Goal: Task Accomplishment & Management: Manage account settings

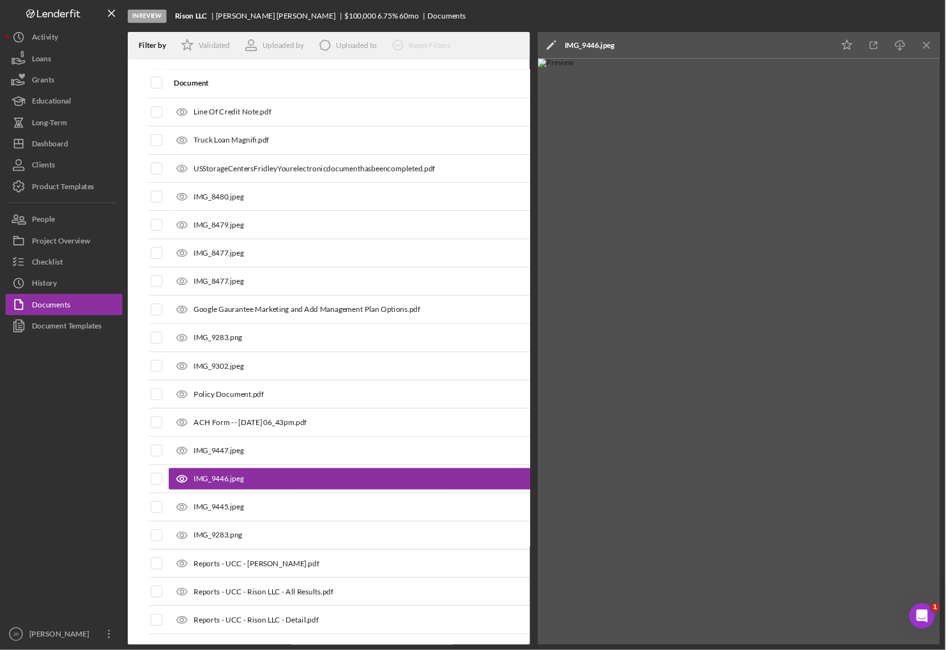
scroll to position [2774, 0]
drag, startPoint x: 85, startPoint y: 590, endPoint x: 98, endPoint y: 576, distance: 19.0
click at [84, 590] on div at bounding box center [76, 576] width 141 height 344
click at [113, 592] on div at bounding box center [76, 576] width 141 height 344
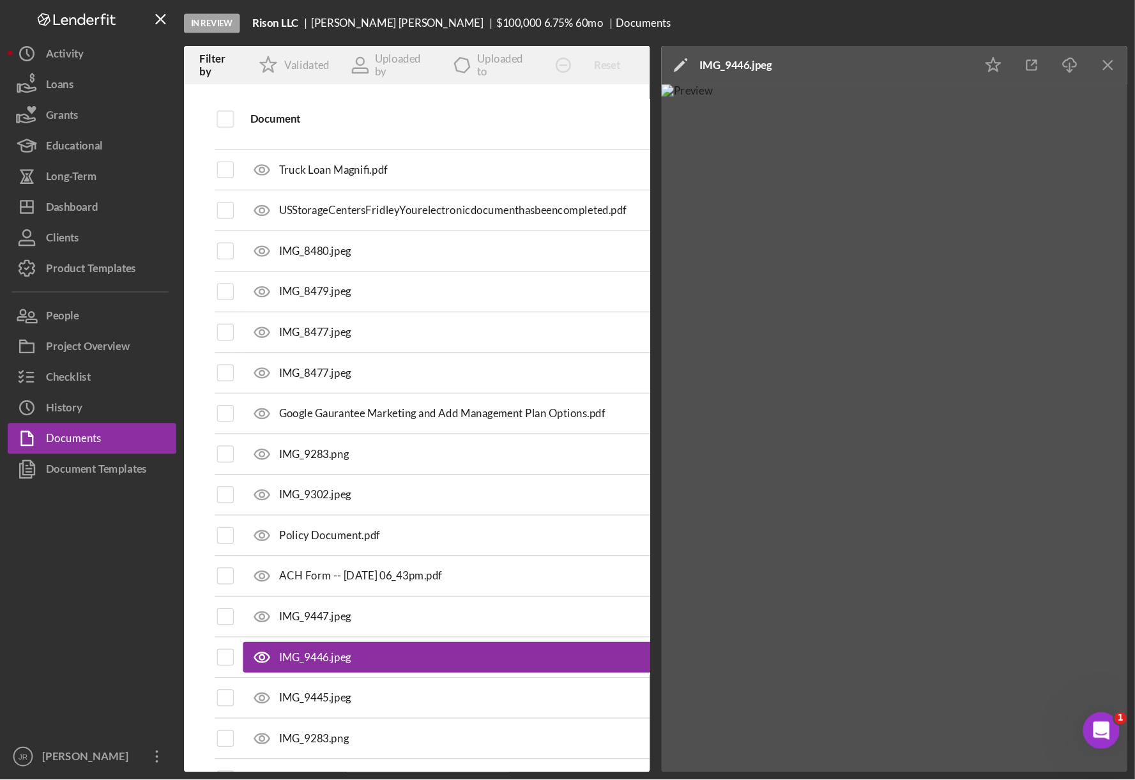
scroll to position [2767, 0]
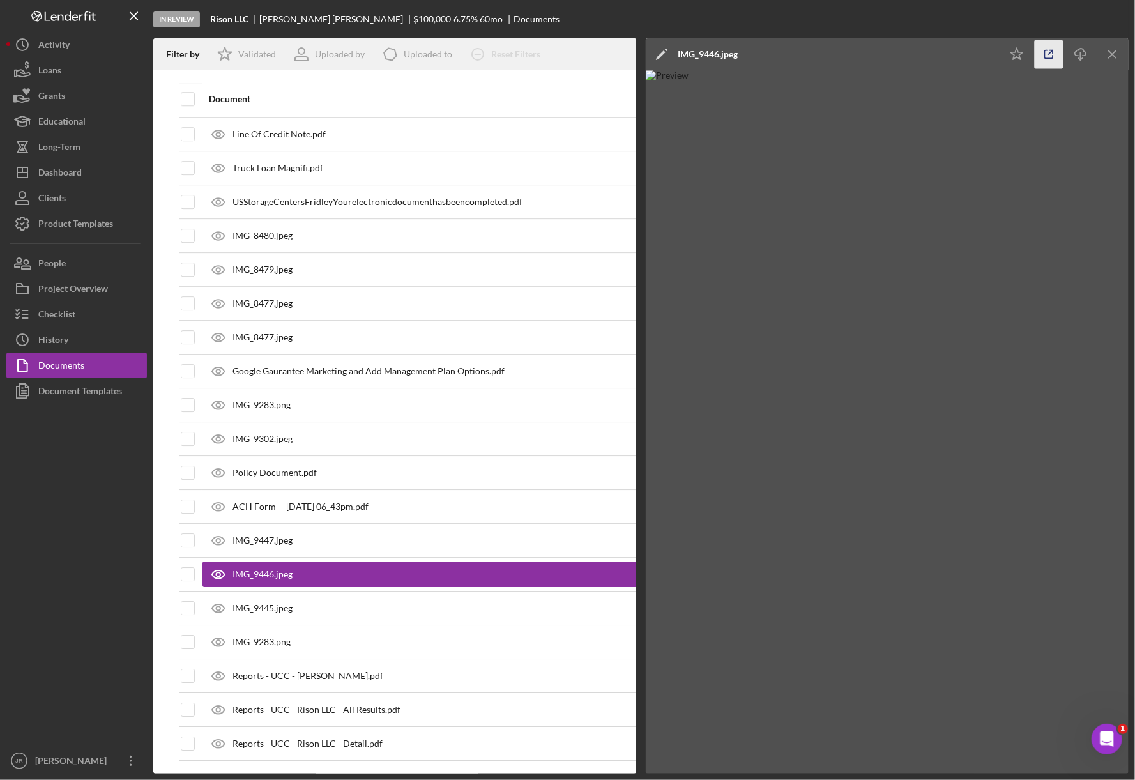
click at [1048, 50] on icon "button" at bounding box center [1049, 54] width 8 height 8
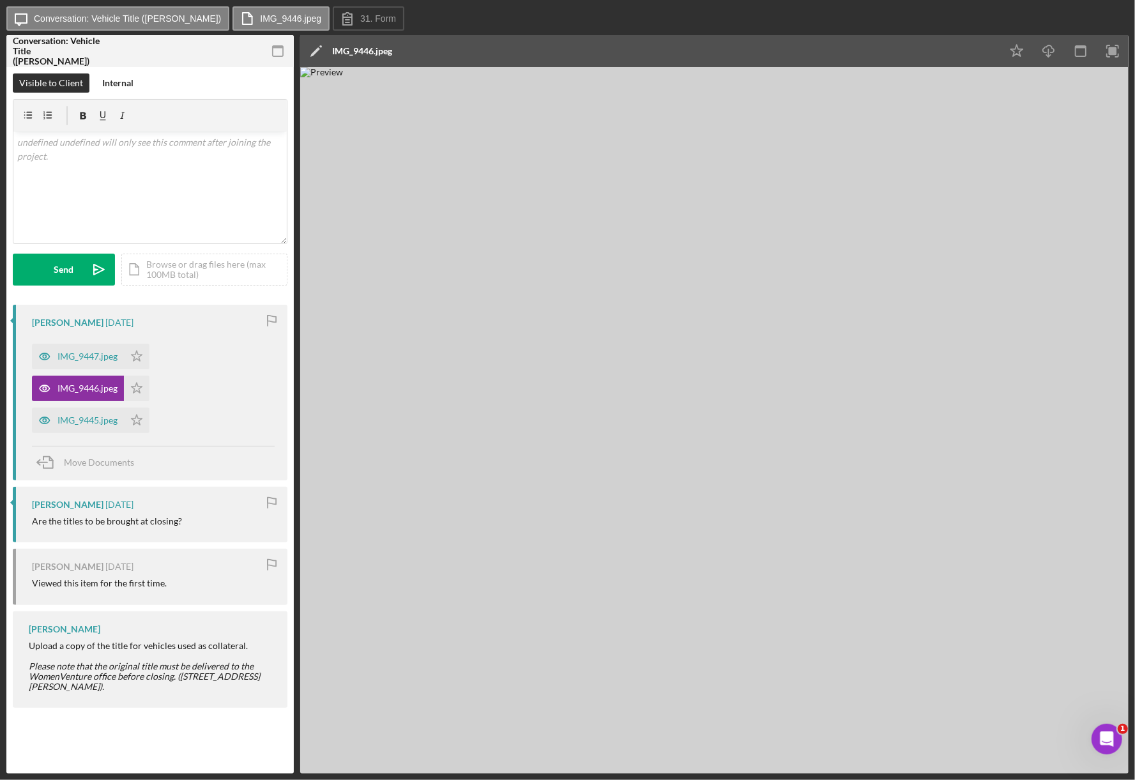
drag, startPoint x: 427, startPoint y: 294, endPoint x: 411, endPoint y: 272, distance: 26.6
click at [425, 292] on img at bounding box center [714, 420] width 829 height 707
click at [82, 420] on div "IMG_9445.jpeg" at bounding box center [87, 420] width 60 height 10
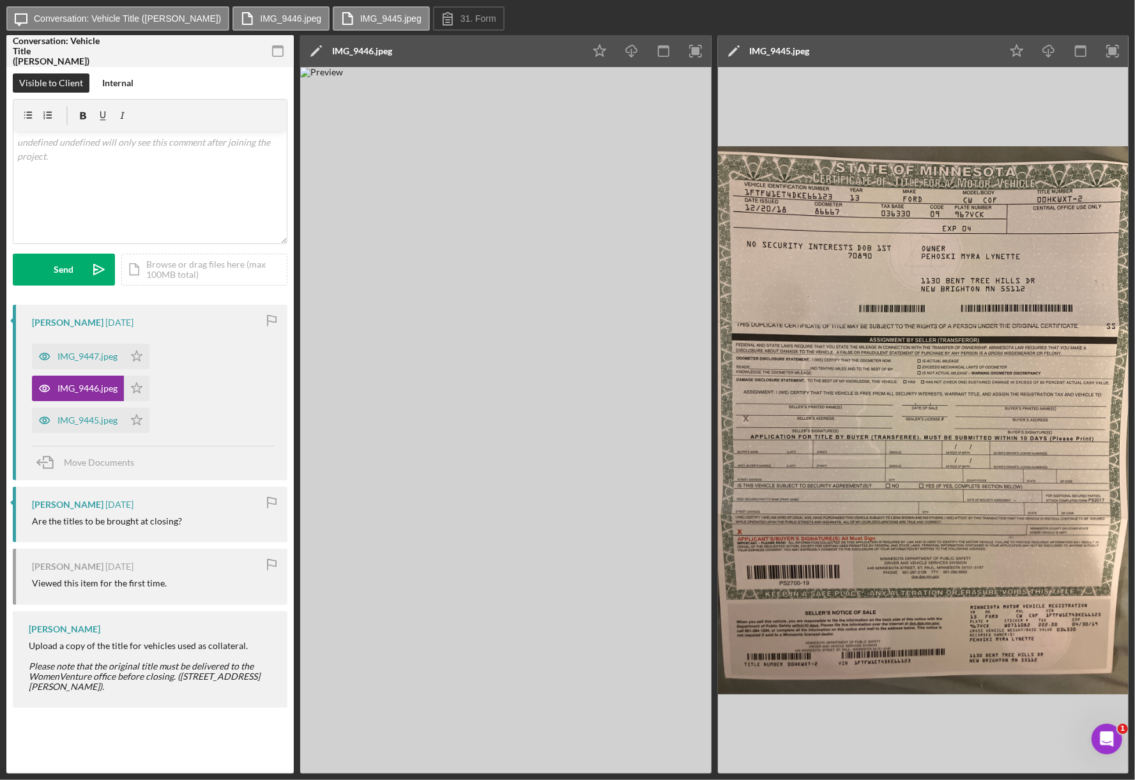
click at [1010, 294] on img at bounding box center [923, 420] width 411 height 707
click at [153, 75] on div "Visible to Client Internal" at bounding box center [150, 82] width 275 height 19
click at [82, 359] on div "IMG_9447.jpeg" at bounding box center [87, 356] width 60 height 10
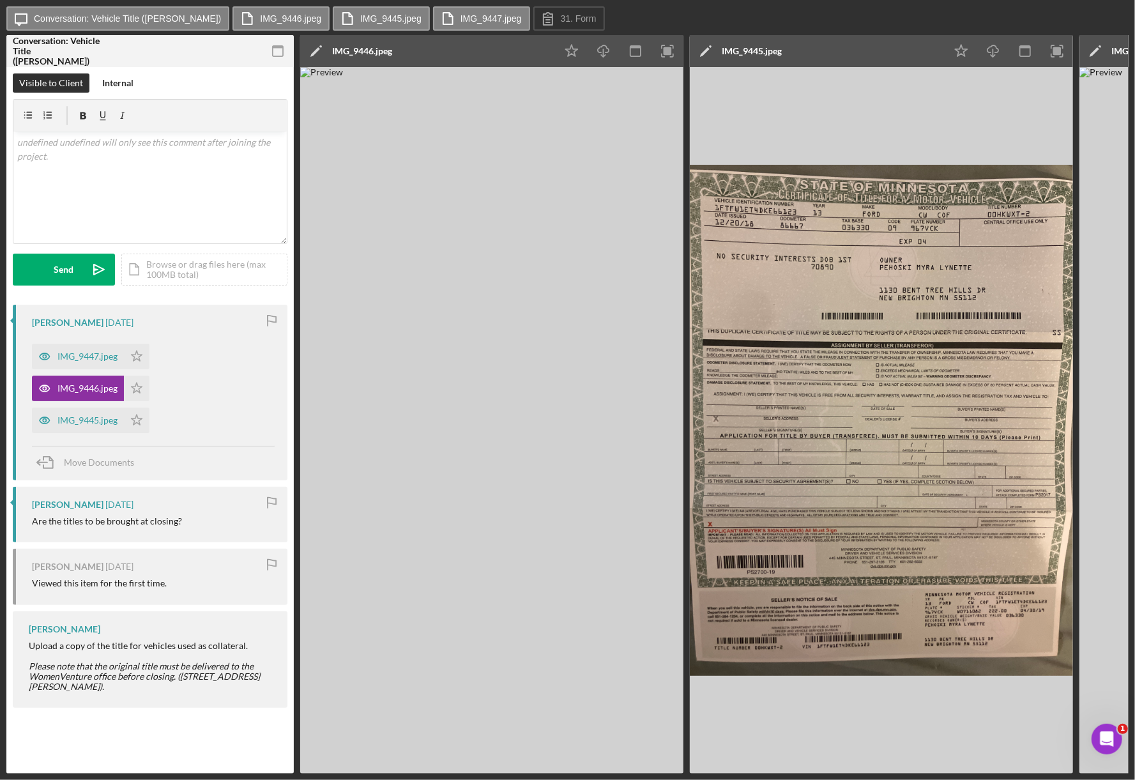
click at [1135, 129] on html "Icon/Message Conversation: Vehicle Title (Myra P.) IMG_9446.jpeg IMG_9445.jpeg …" at bounding box center [567, 390] width 1135 height 780
click at [1135, 130] on html "Icon/Message Conversation: Vehicle Title (Myra P.) IMG_9446.jpeg IMG_9445.jpeg …" at bounding box center [567, 390] width 1135 height 780
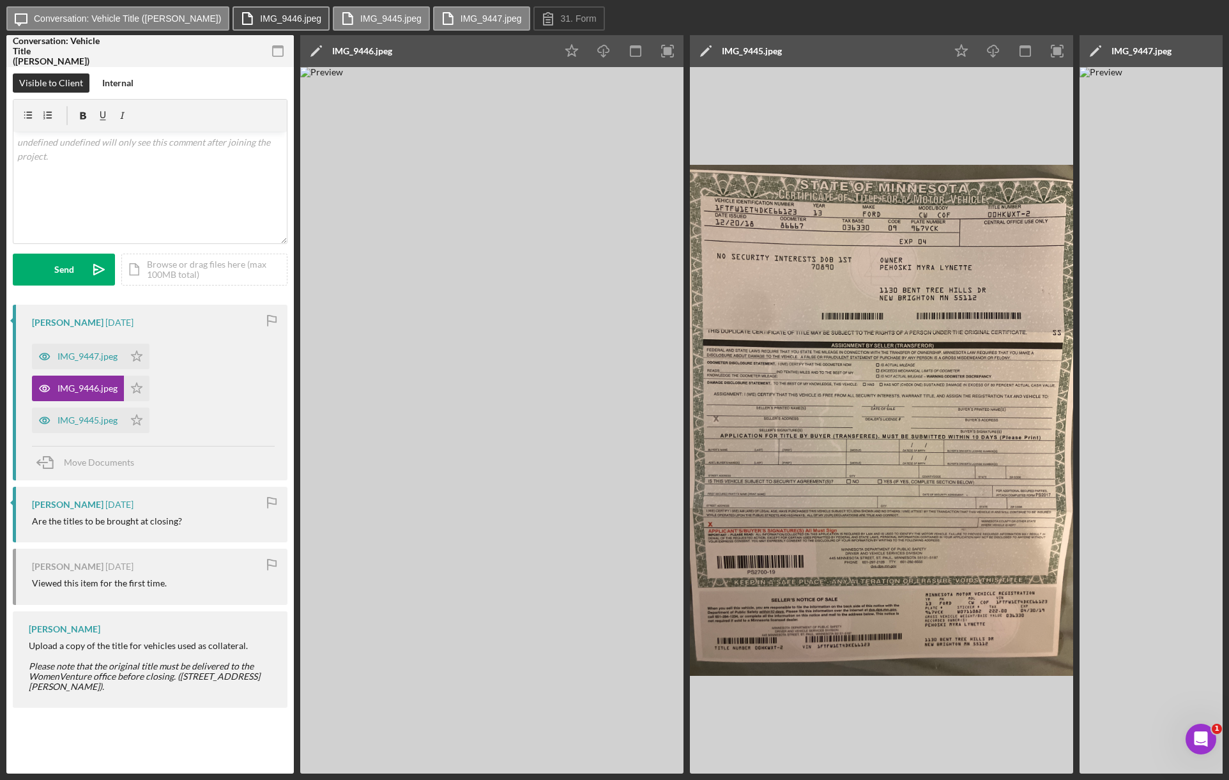
click at [260, 19] on label "IMG_9446.jpeg" at bounding box center [290, 18] width 61 height 10
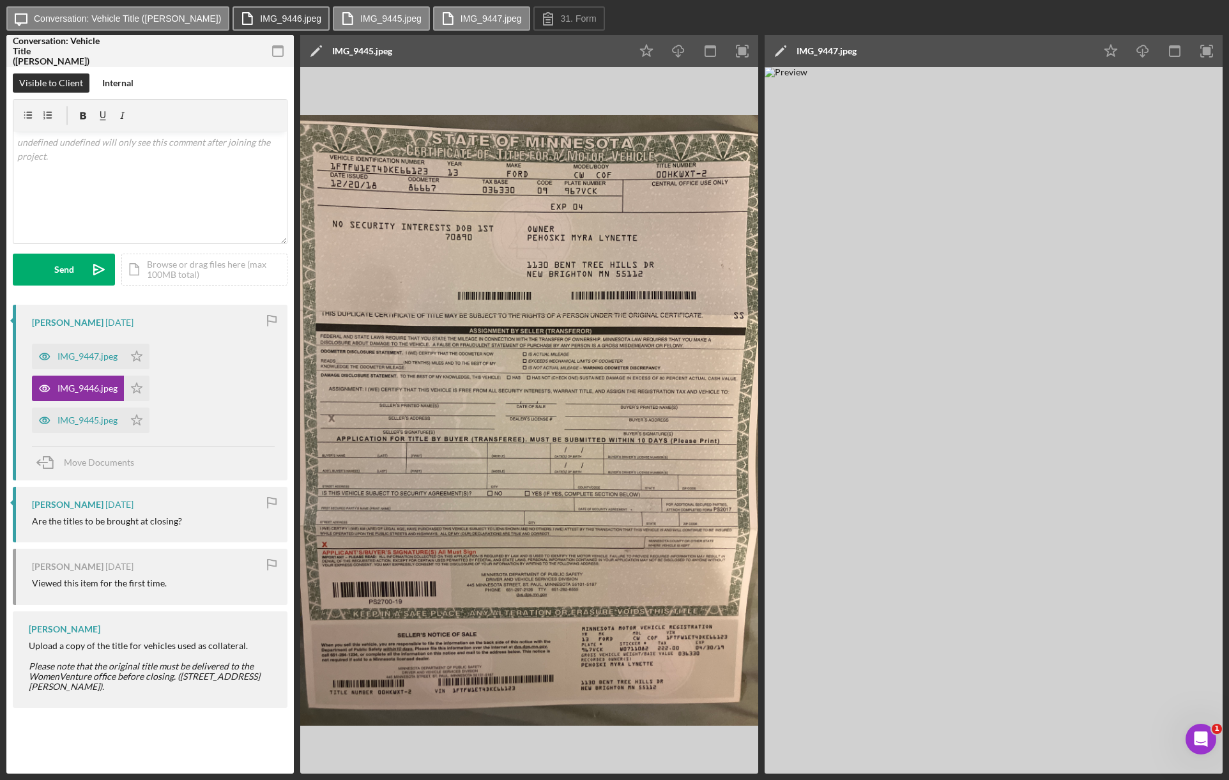
click at [261, 13] on button "IMG_9446.jpeg" at bounding box center [281, 18] width 97 height 24
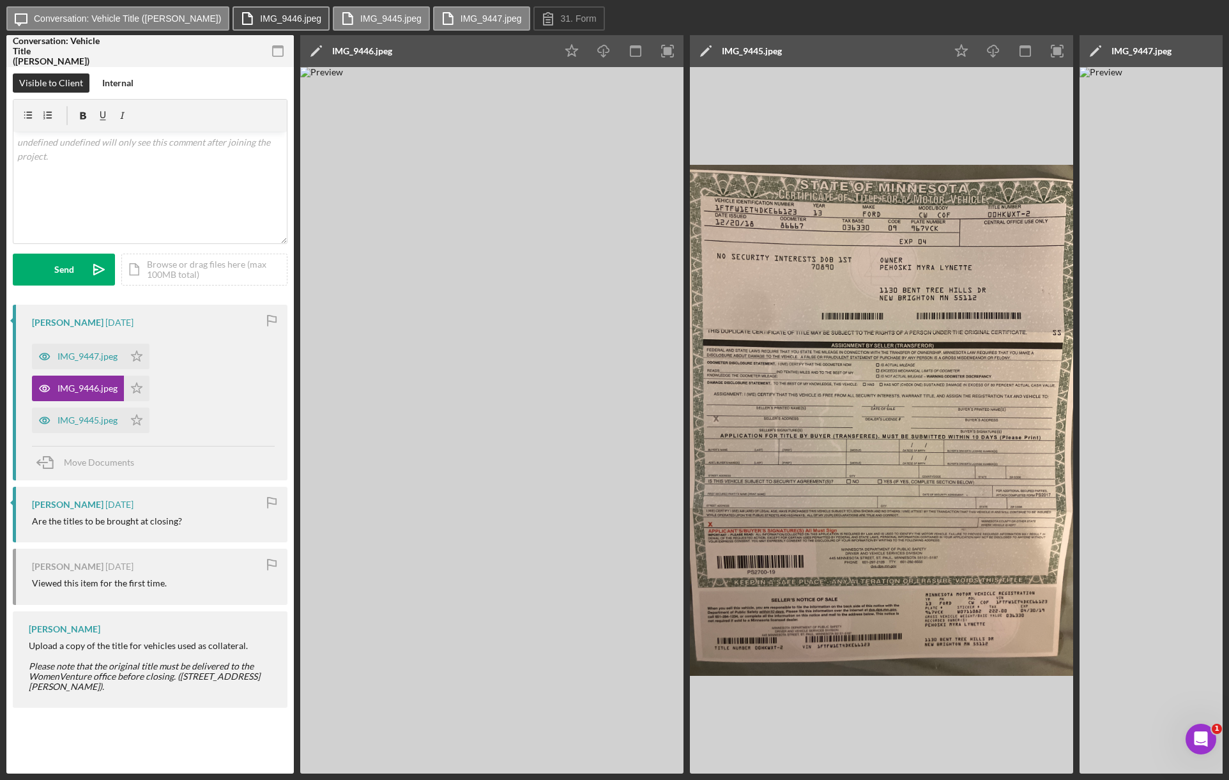
click at [261, 13] on button "IMG_9446.jpeg" at bounding box center [281, 18] width 97 height 24
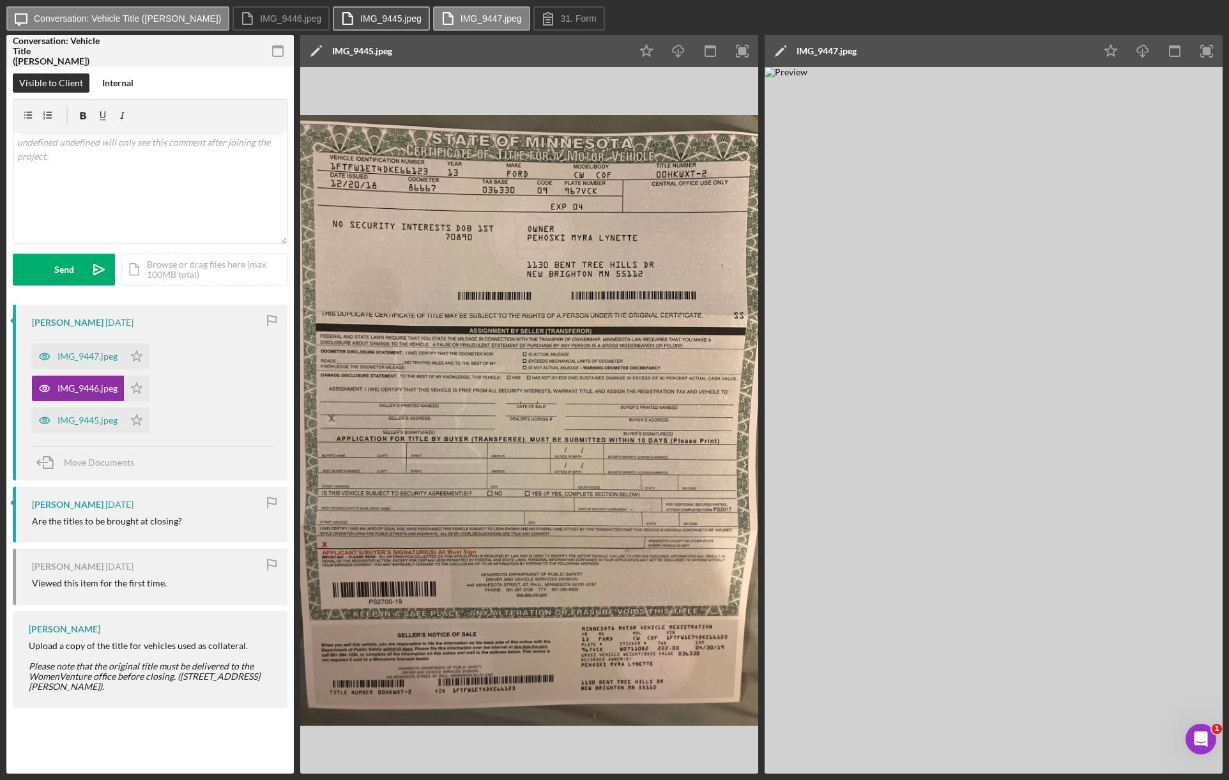
click at [332, 8] on icon at bounding box center [348, 19] width 32 height 32
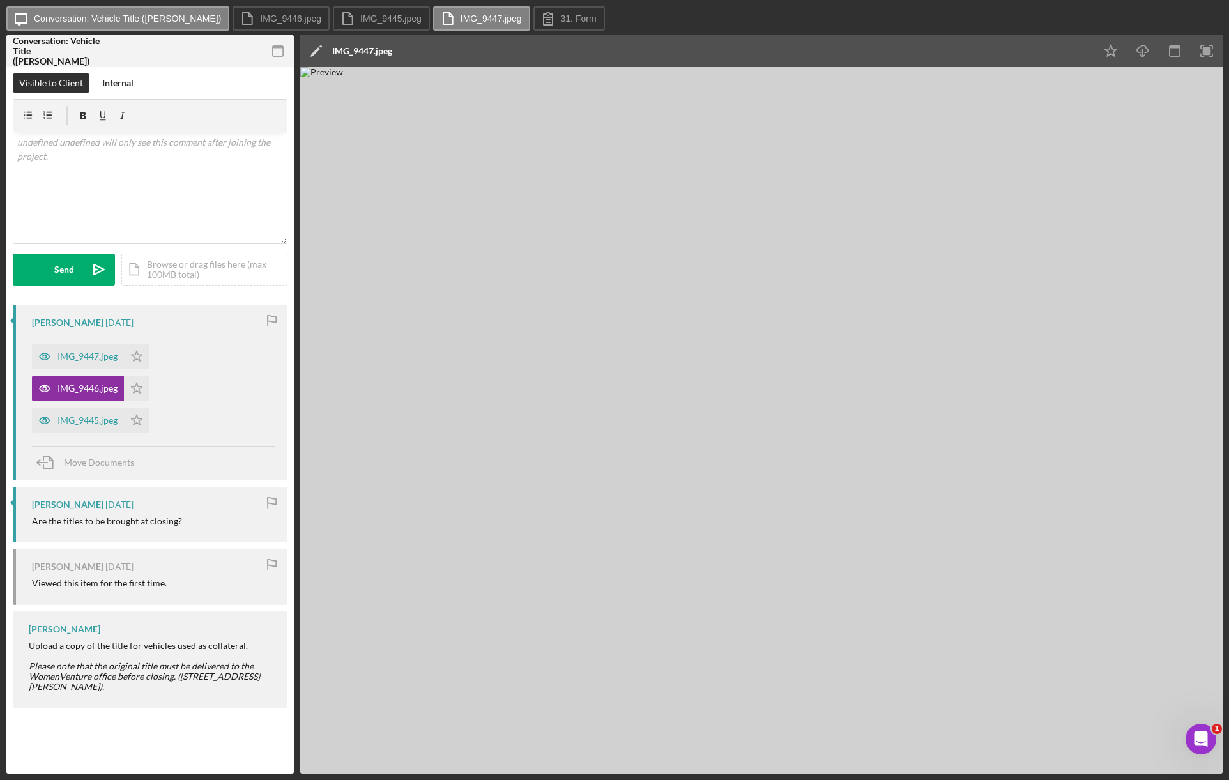
click at [1079, 318] on img at bounding box center [761, 420] width 922 height 707
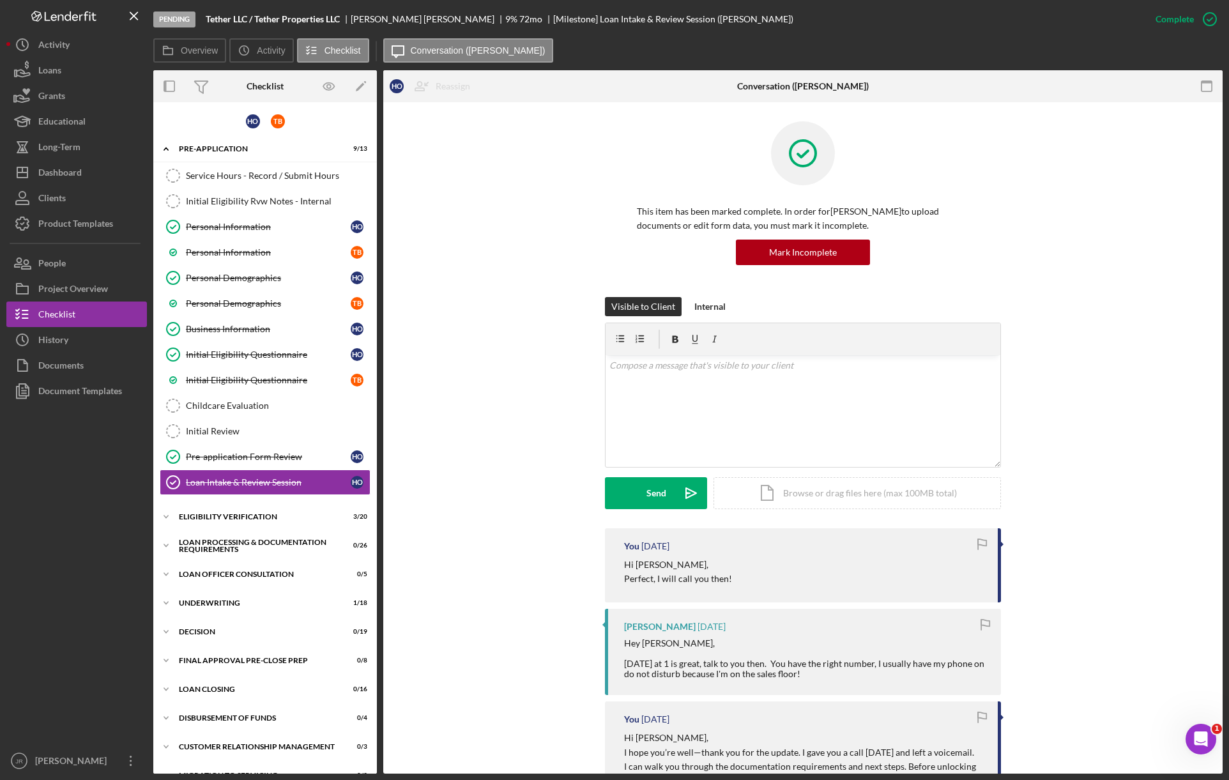
scroll to position [49, 0]
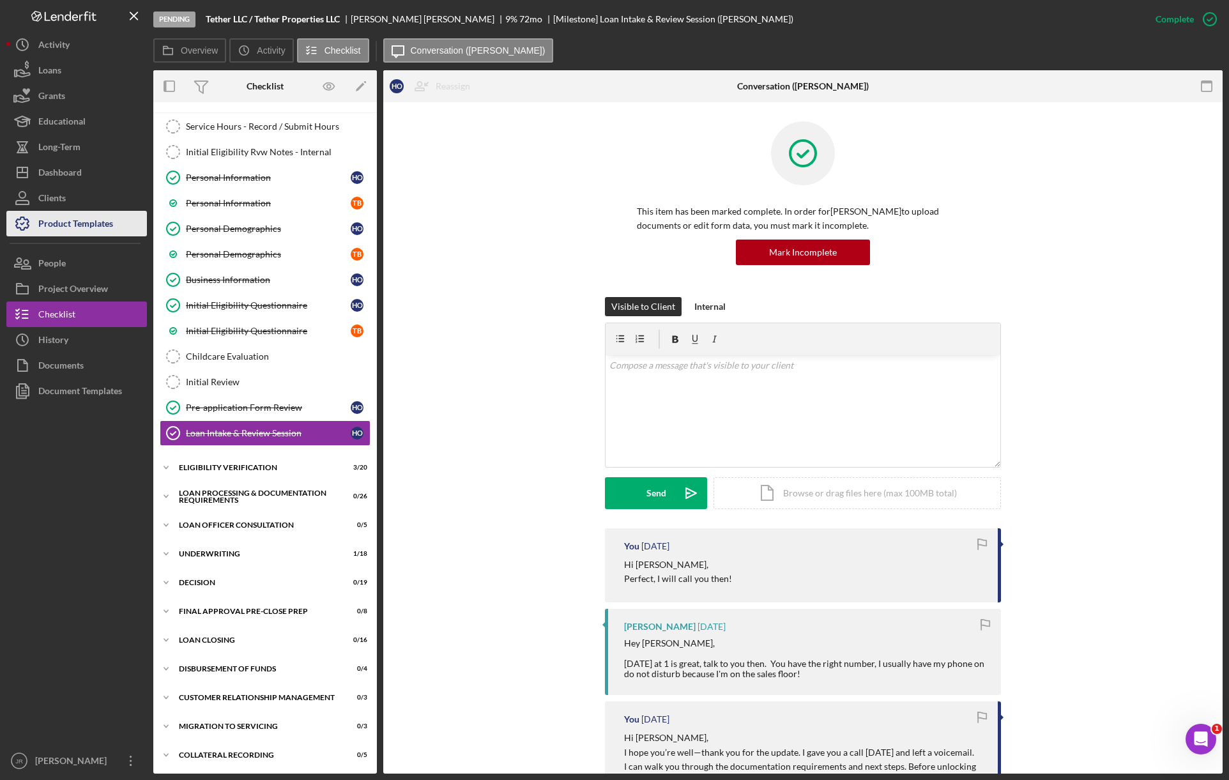
drag, startPoint x: 46, startPoint y: 169, endPoint x: 38, endPoint y: 215, distance: 46.6
click at [46, 169] on div "Dashboard" at bounding box center [59, 174] width 43 height 29
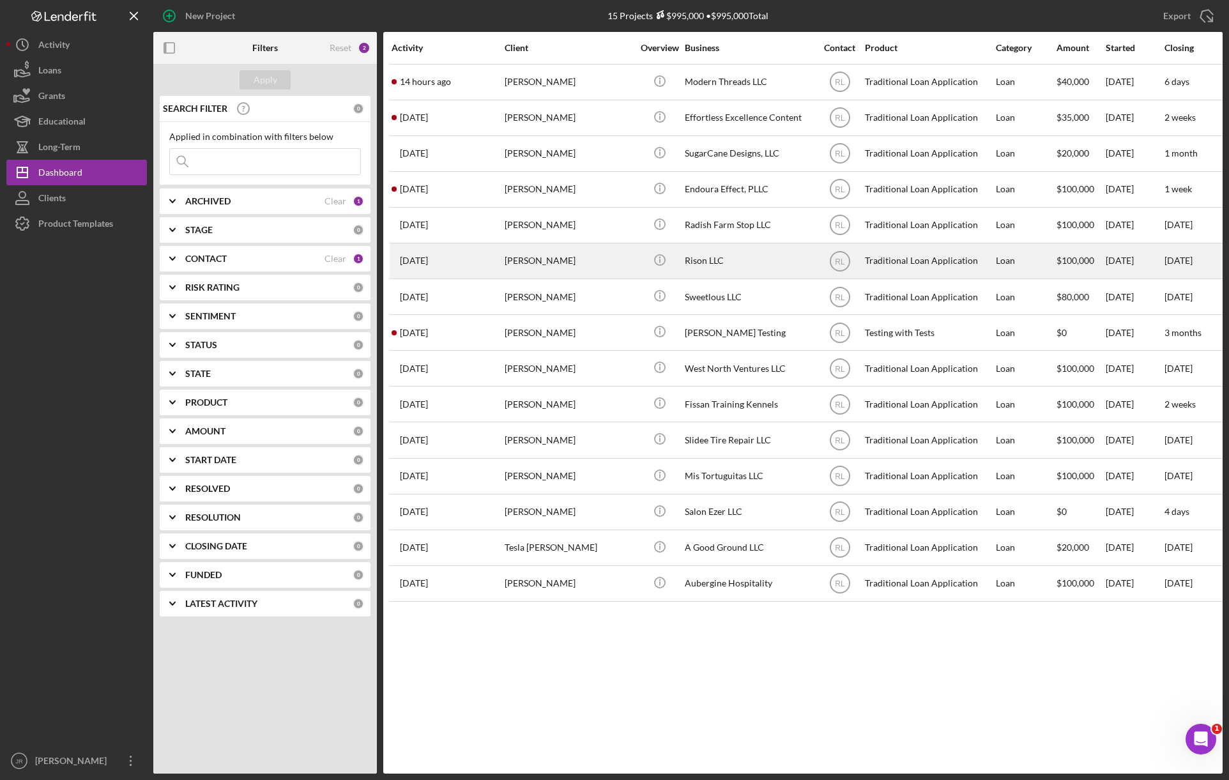
click at [703, 263] on div "Rison LLC" at bounding box center [749, 261] width 128 height 34
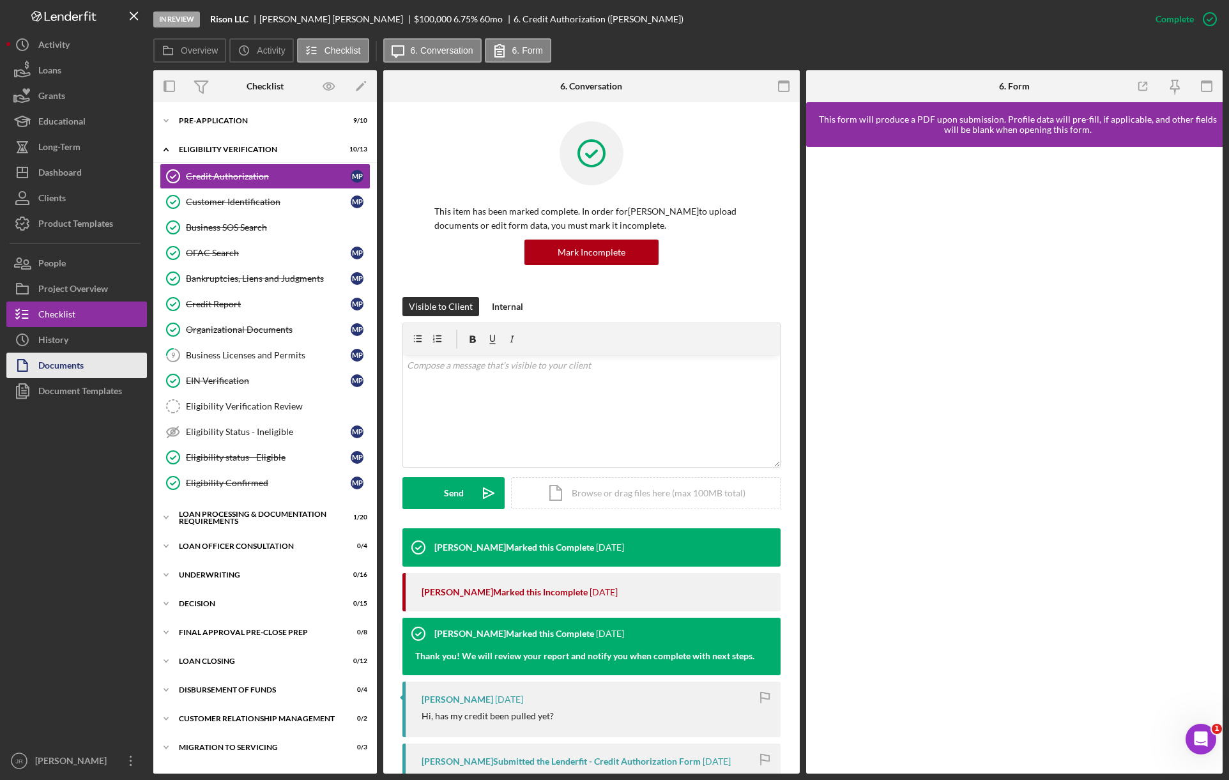
click at [64, 366] on div "Documents" at bounding box center [60, 367] width 45 height 29
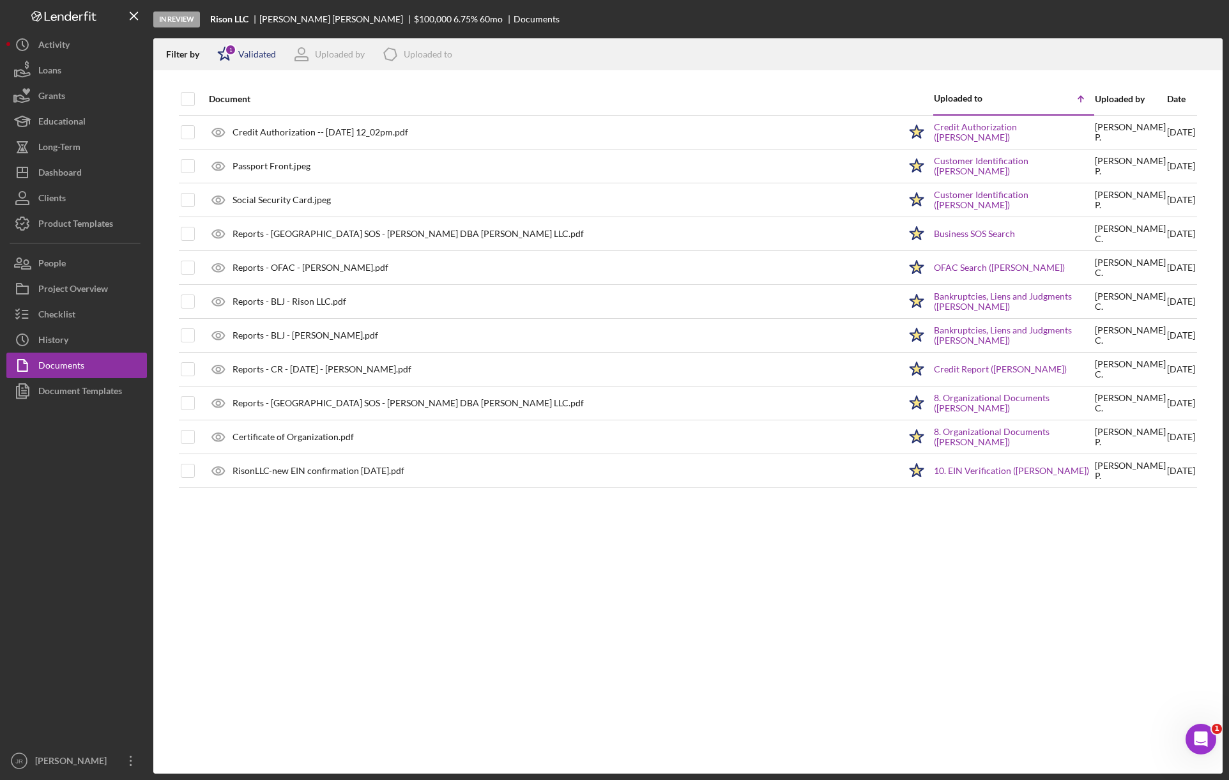
click at [254, 54] on div "Validated" at bounding box center [257, 54] width 38 height 10
click at [220, 106] on input "checkbox" at bounding box center [223, 102] width 13 height 13
checkbox input "false"
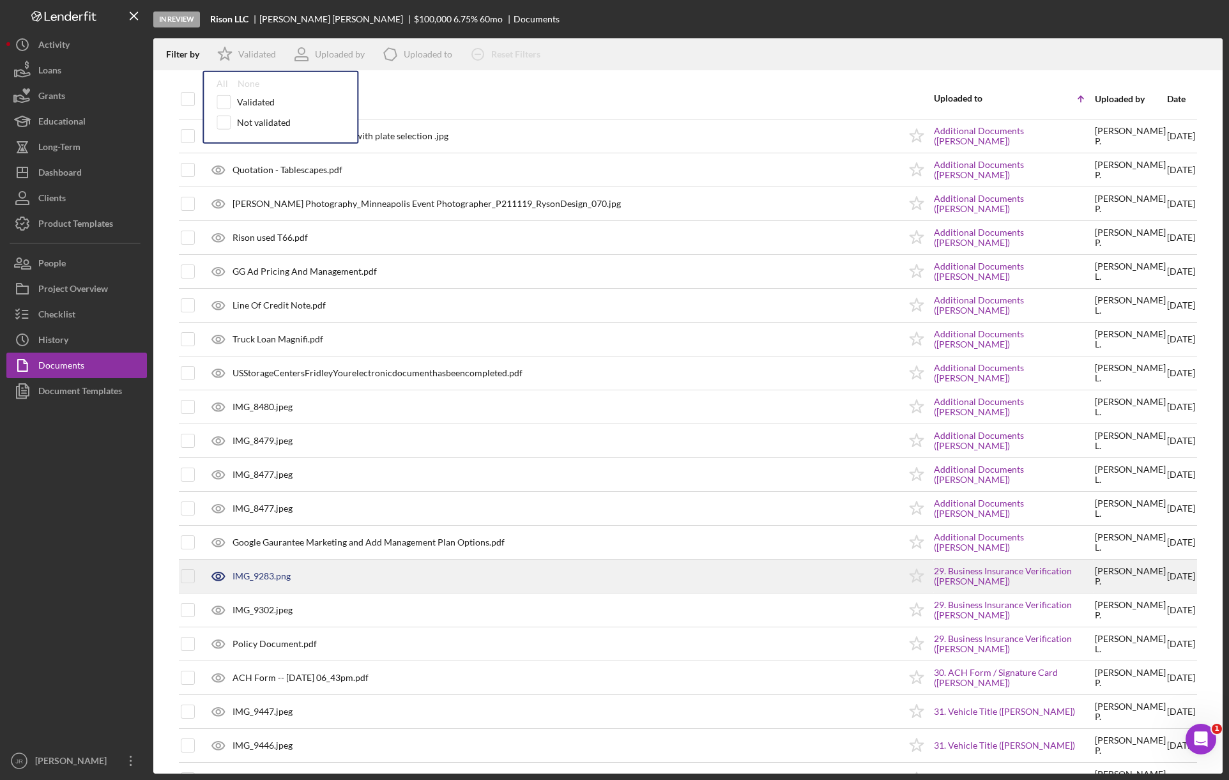
scroll to position [2761, 0]
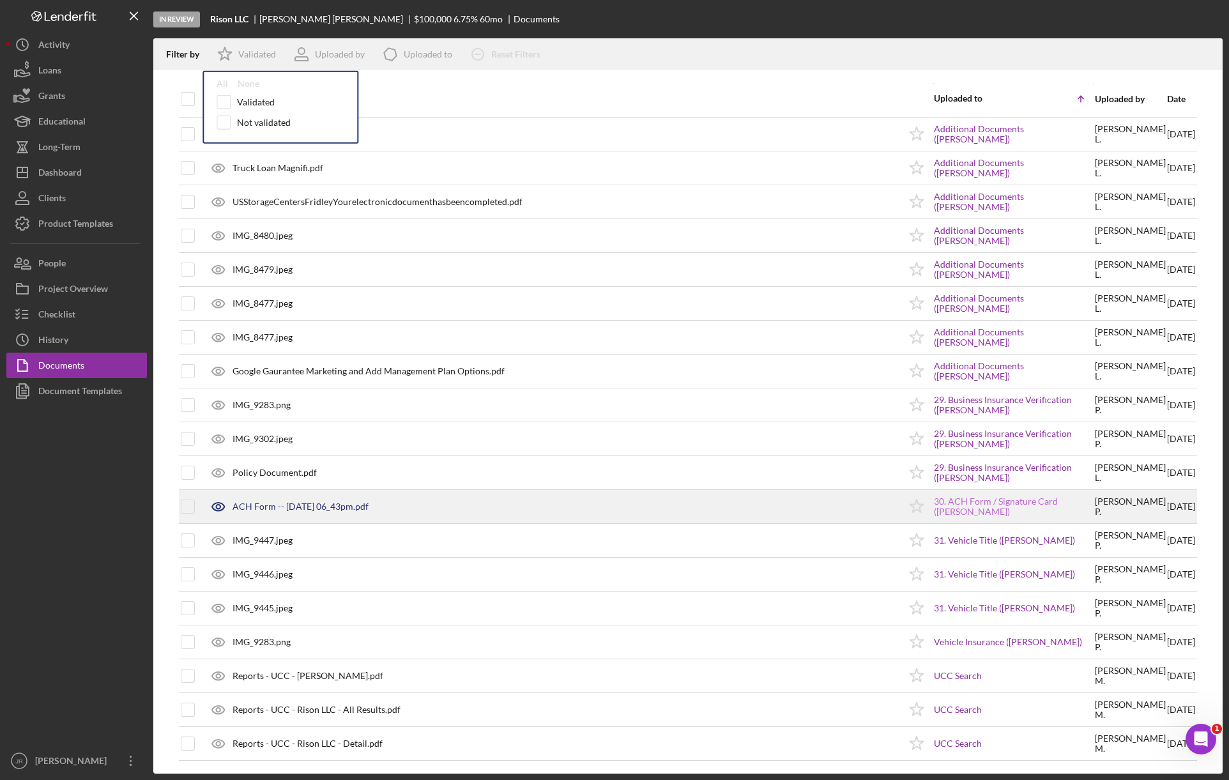
click at [979, 511] on link "30. ACH Form / Signature Card (Myra Patterson)" at bounding box center [1014, 506] width 160 height 20
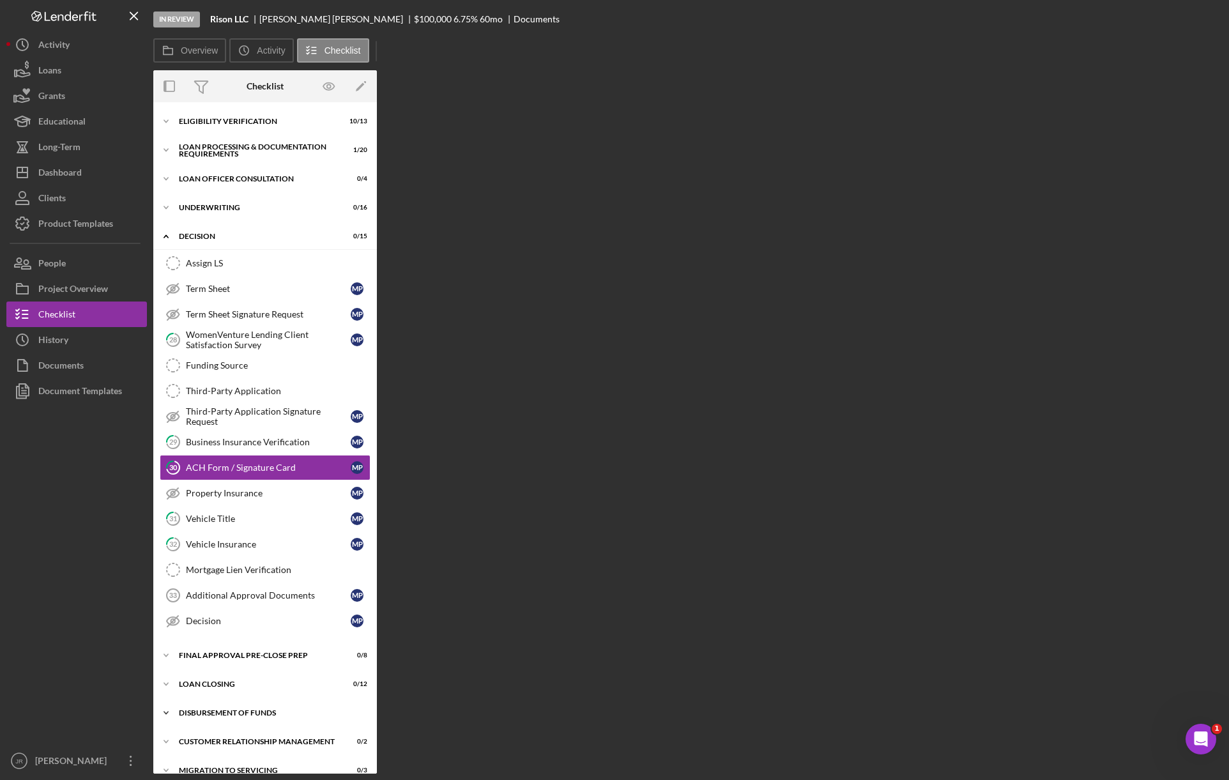
scroll to position [61, 0]
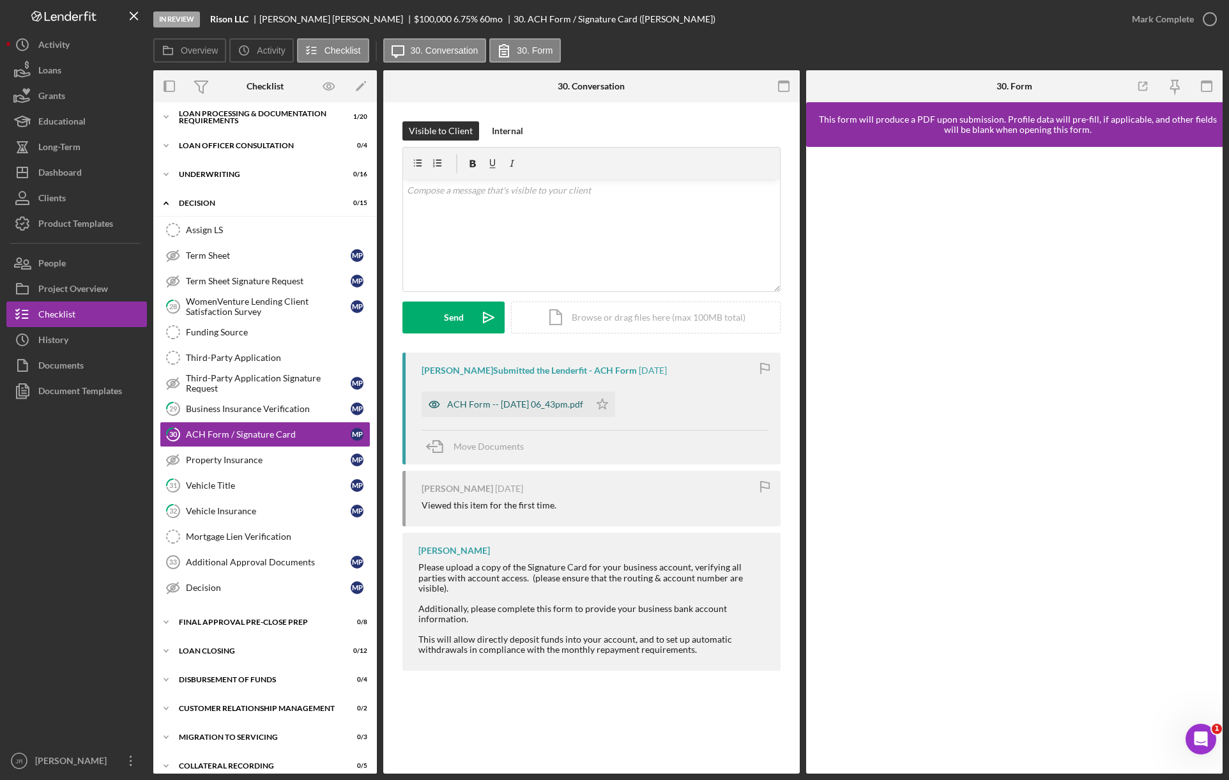
click at [520, 396] on div "ACH Form -- 2025-09-24 06_43pm.pdf" at bounding box center [506, 405] width 168 height 26
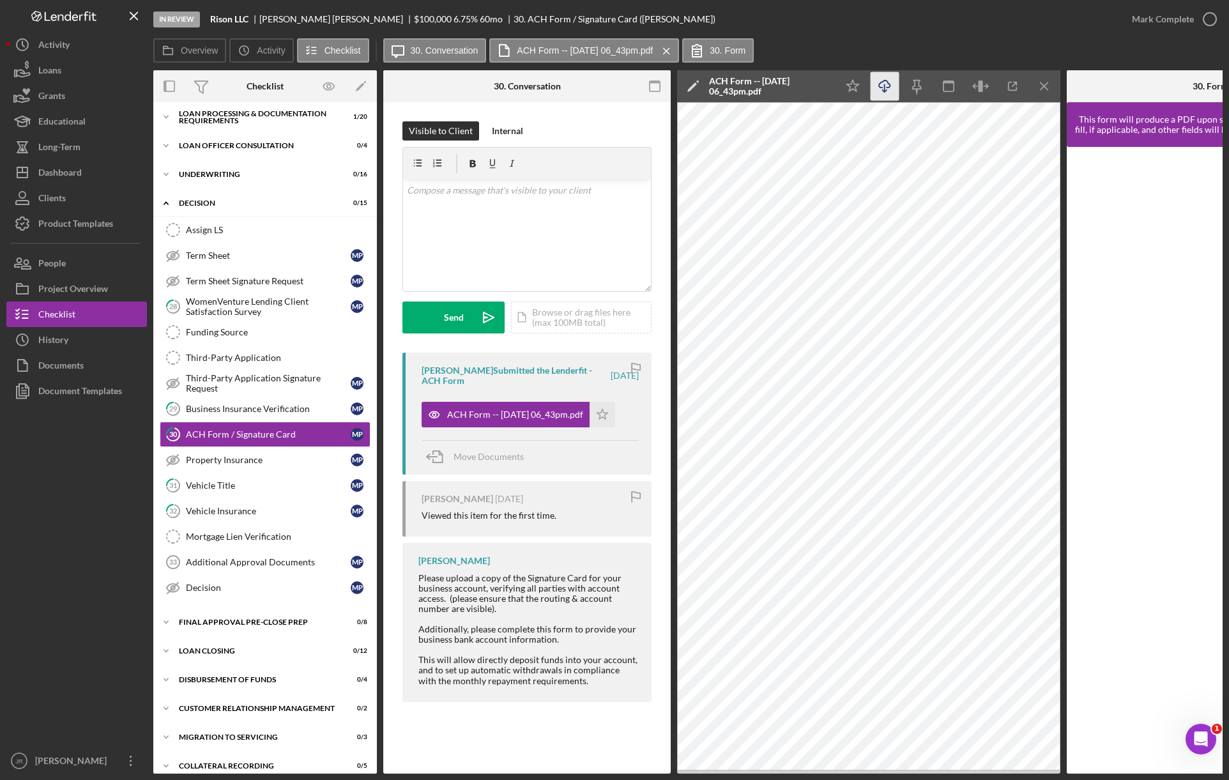
click at [887, 85] on icon "Icon/Download" at bounding box center [885, 86] width 29 height 29
click at [1009, 87] on icon "button" at bounding box center [1012, 86] width 29 height 29
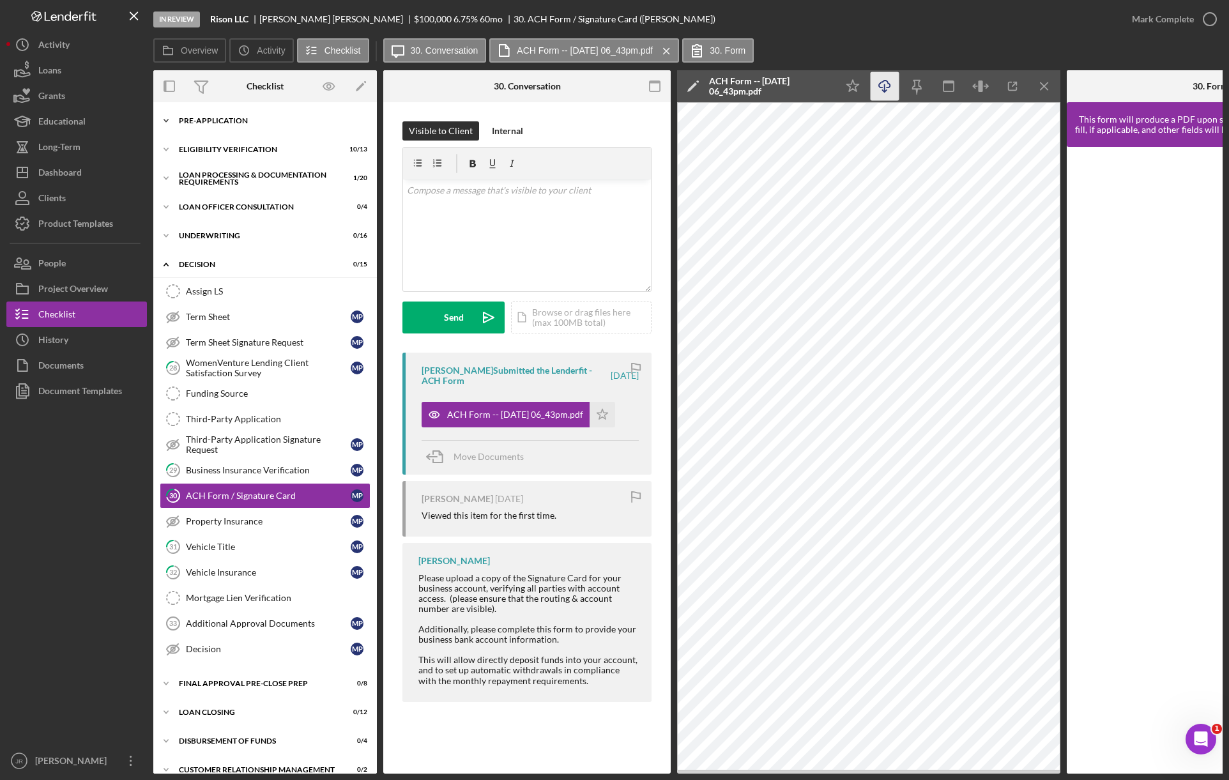
click at [194, 115] on div "Icon/Expander Pre-Application 9 / 10" at bounding box center [265, 121] width 224 height 26
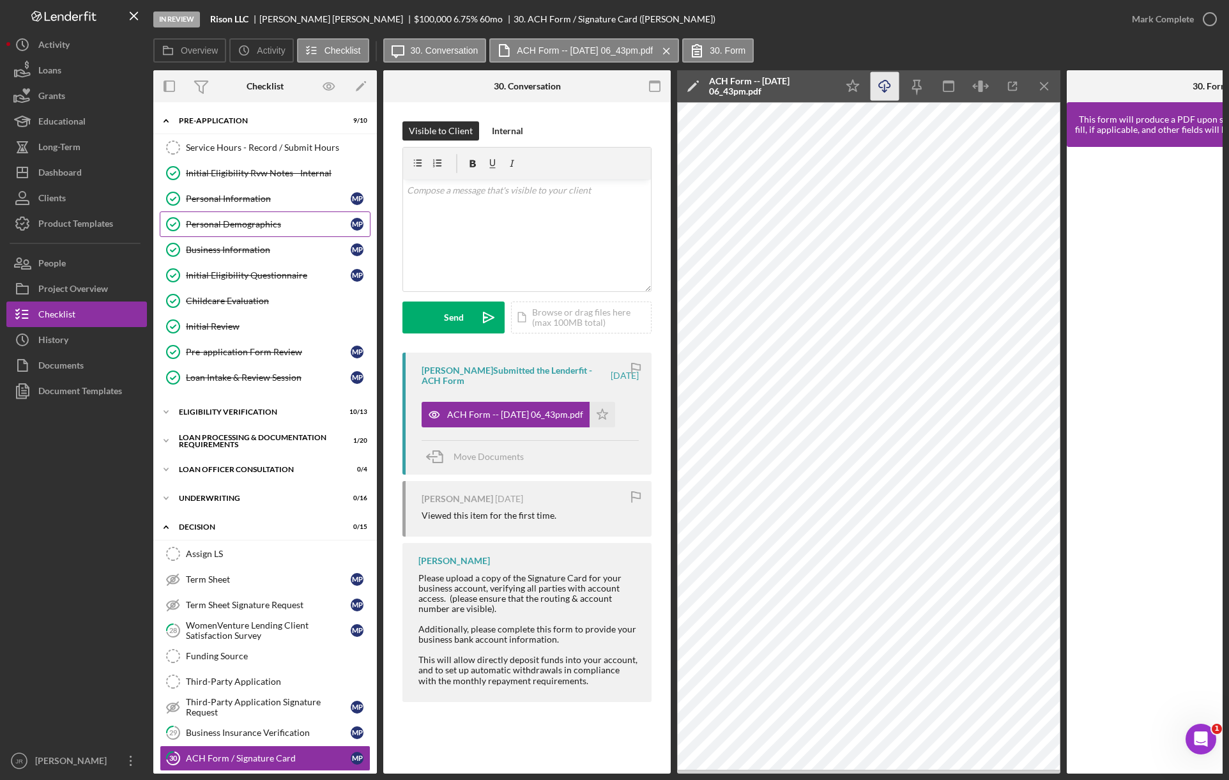
click at [238, 222] on div "Personal Demographics" at bounding box center [268, 224] width 165 height 10
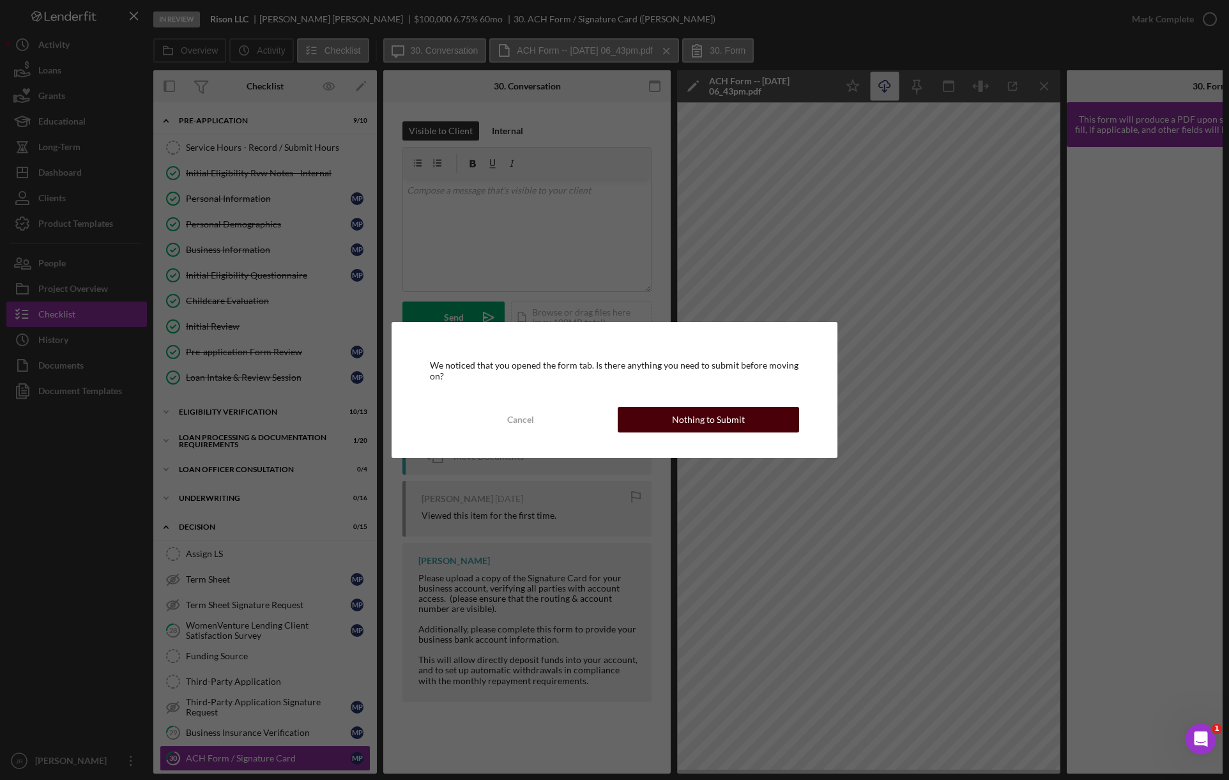
click at [716, 420] on div "Nothing to Submit" at bounding box center [708, 420] width 73 height 26
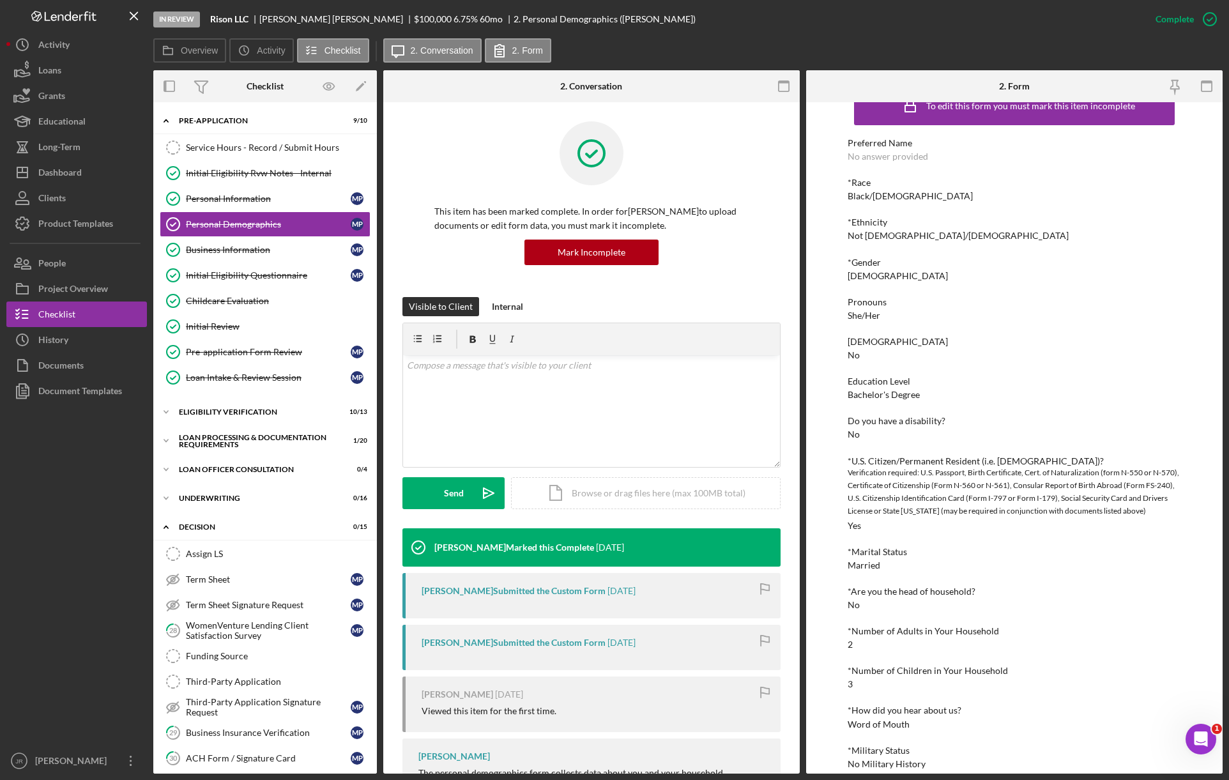
scroll to position [42, 0]
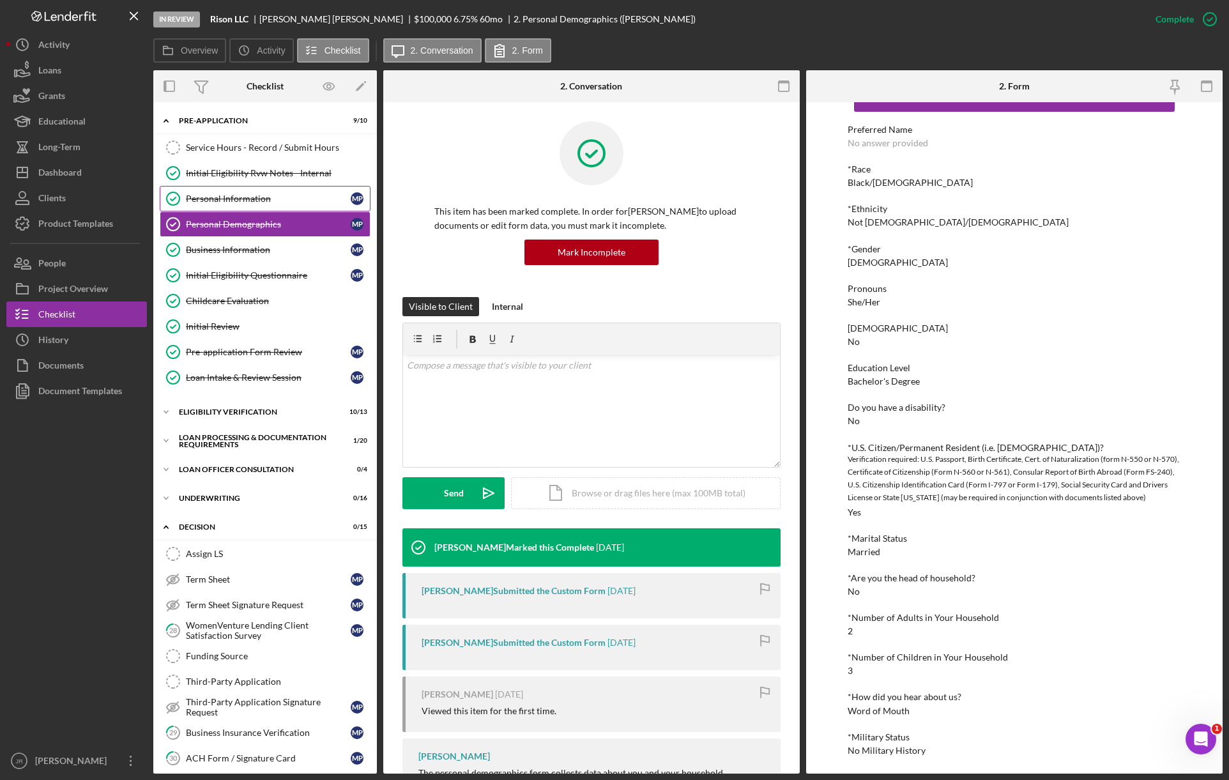
click at [241, 207] on link "Personal Information Personal Information M P" at bounding box center [265, 199] width 211 height 26
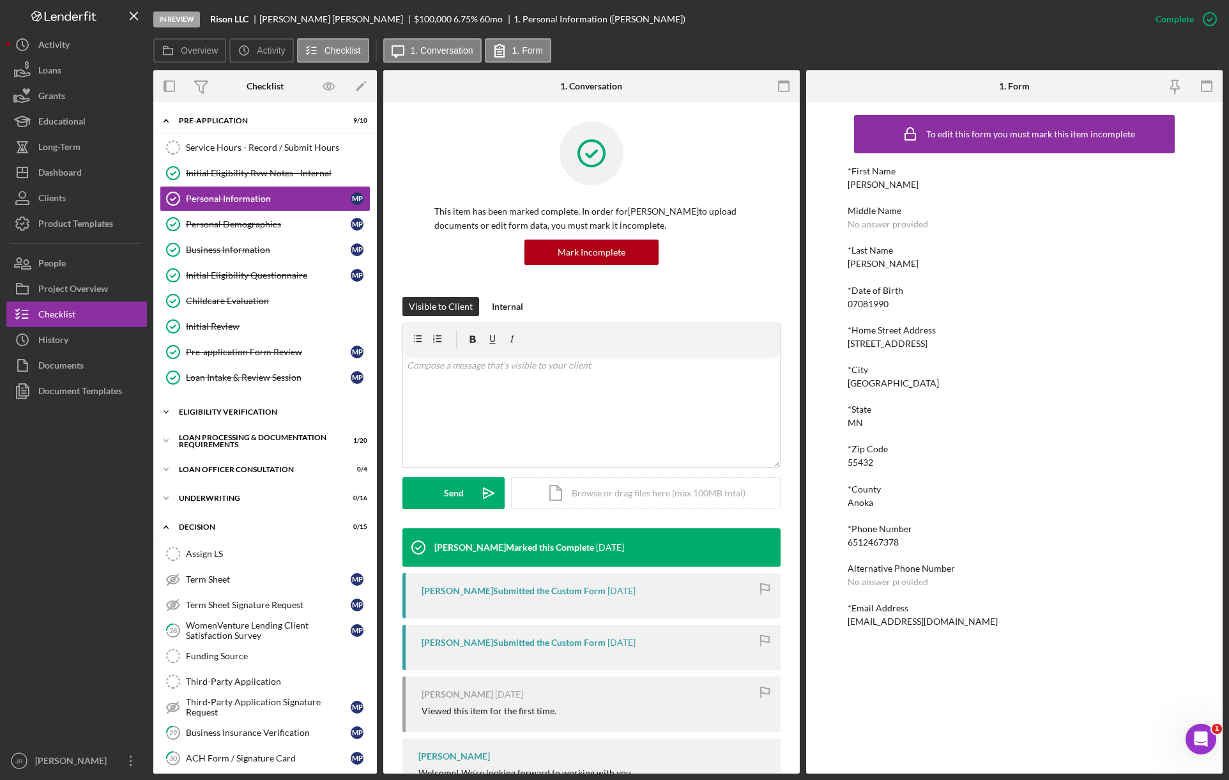
click at [231, 411] on div "Icon/Expander Eligibility Verification 10 / 13" at bounding box center [265, 412] width 224 height 26
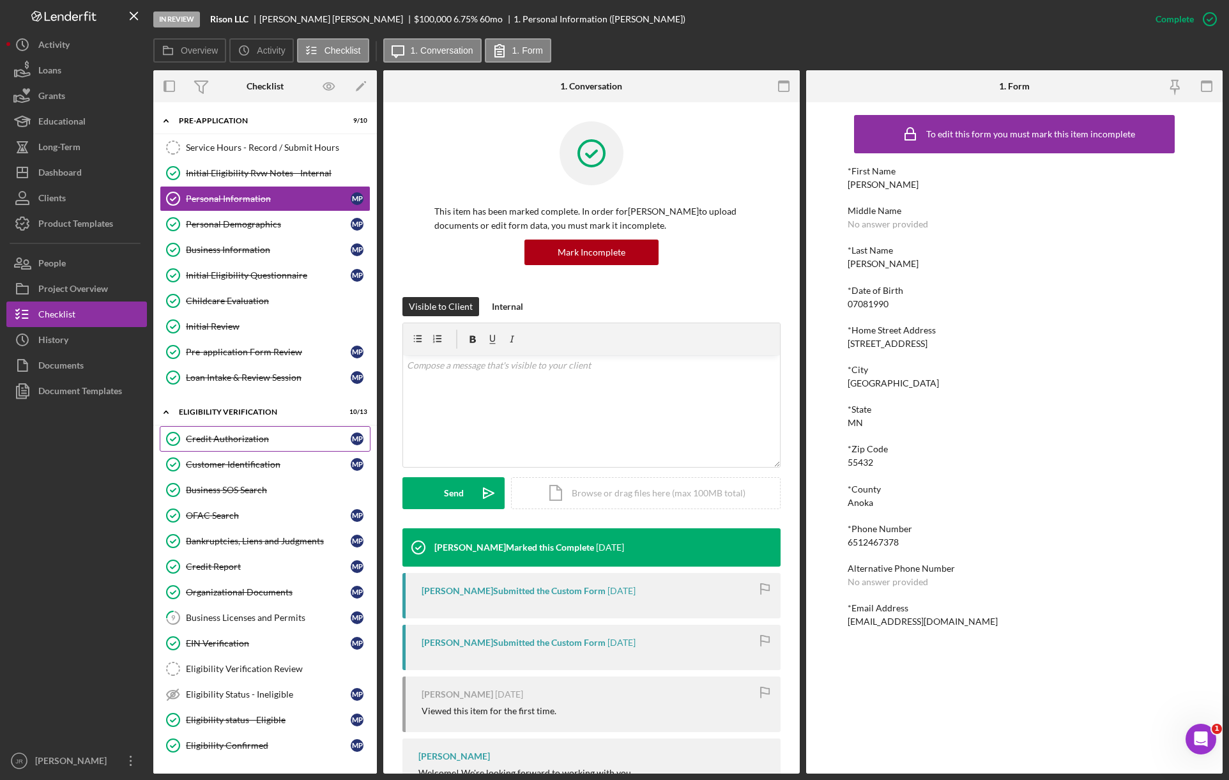
click at [252, 443] on div "Credit Authorization" at bounding box center [268, 439] width 165 height 10
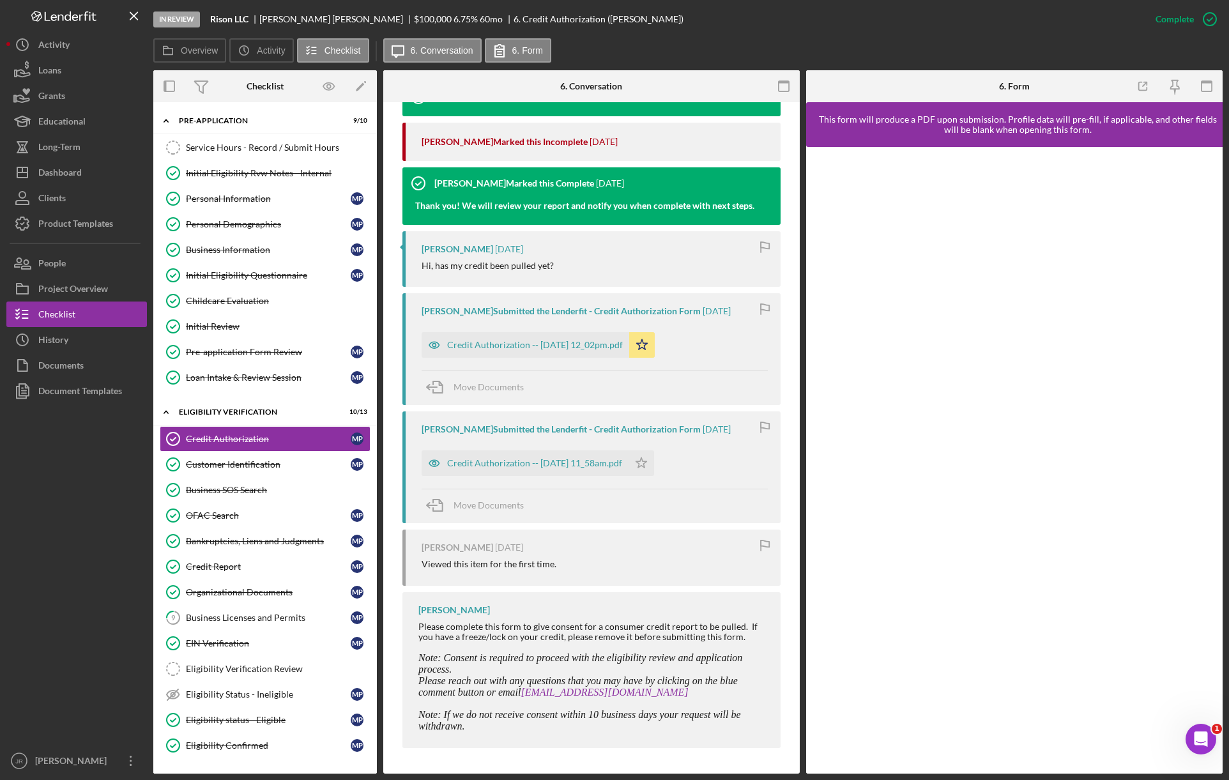
scroll to position [470, 0]
click at [588, 461] on div "Credit Authorization -- [DATE] 11_58am.pdf" at bounding box center [534, 463] width 175 height 10
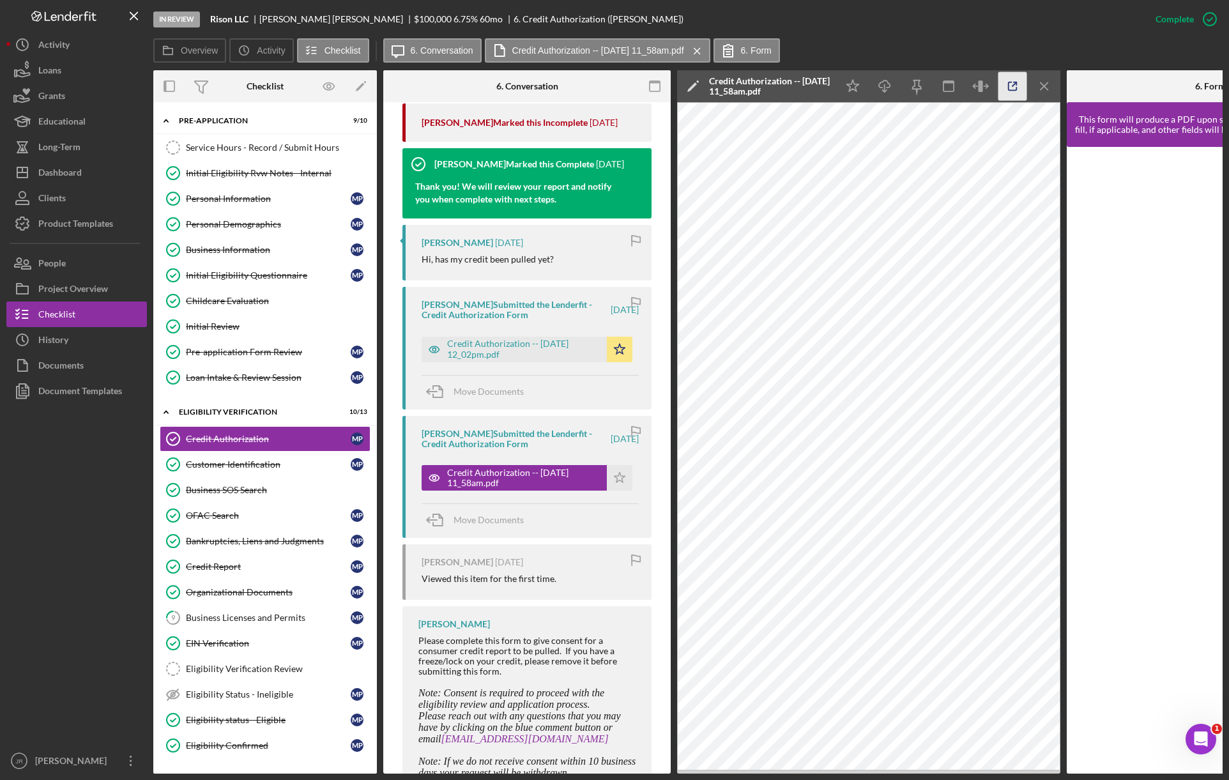
click at [1011, 84] on icon "button" at bounding box center [1012, 86] width 29 height 29
